Goal: Find specific page/section: Find specific page/section

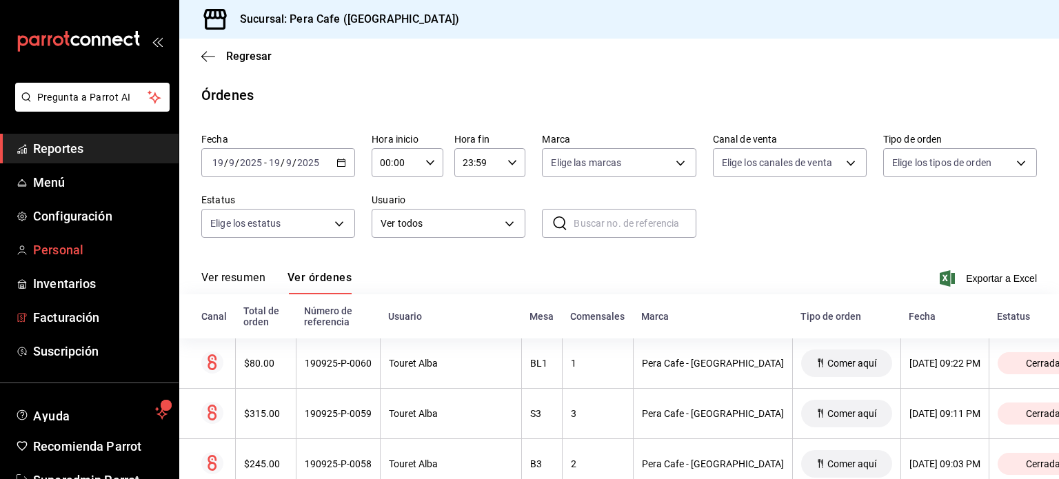
scroll to position [203, 0]
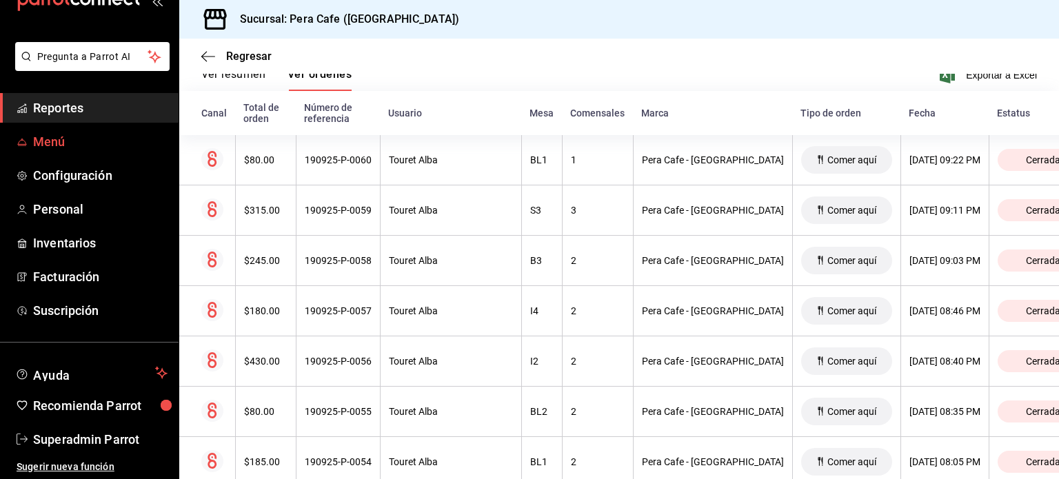
click at [60, 132] on link "Menú" at bounding box center [89, 142] width 179 height 30
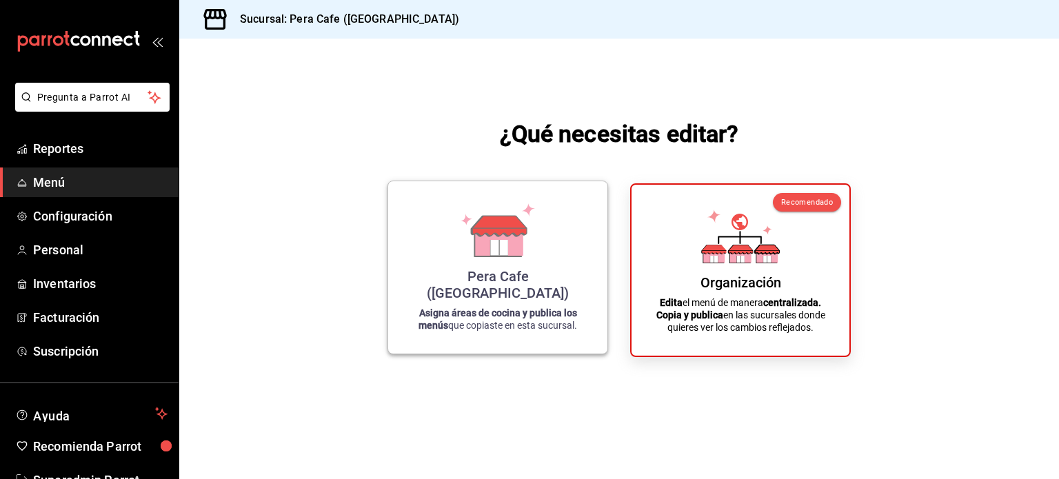
click at [484, 256] on icon at bounding box center [499, 241] width 48 height 30
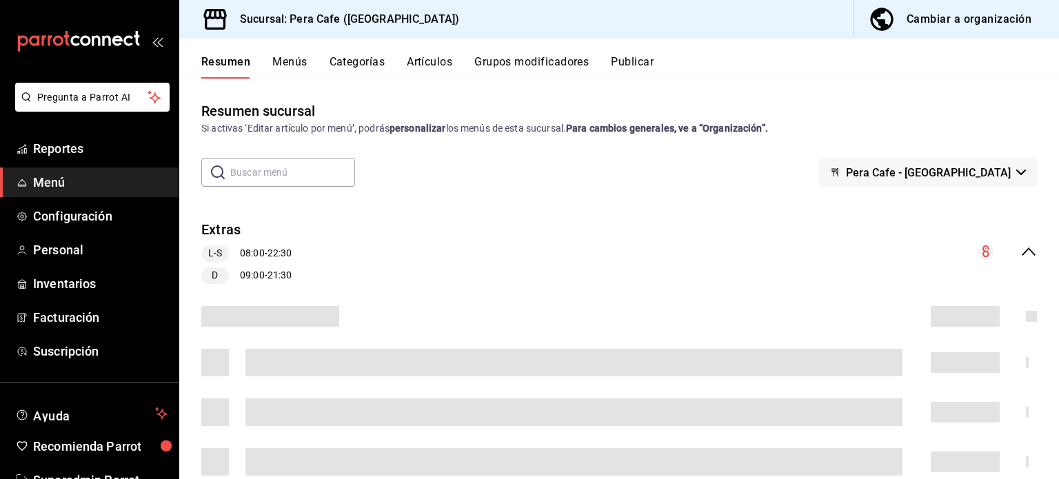
click at [287, 61] on button "Menús" at bounding box center [289, 66] width 34 height 23
